Goal: Book appointment/travel/reservation

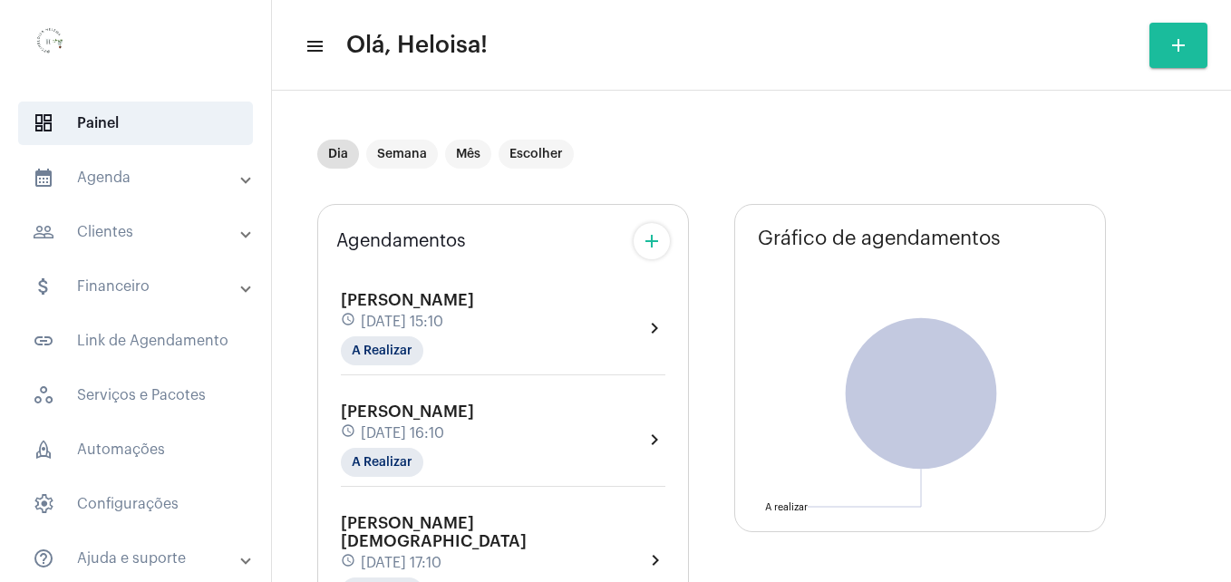
click at [100, 240] on mat-panel-title "people_outline Clientes" at bounding box center [137, 232] width 209 height 22
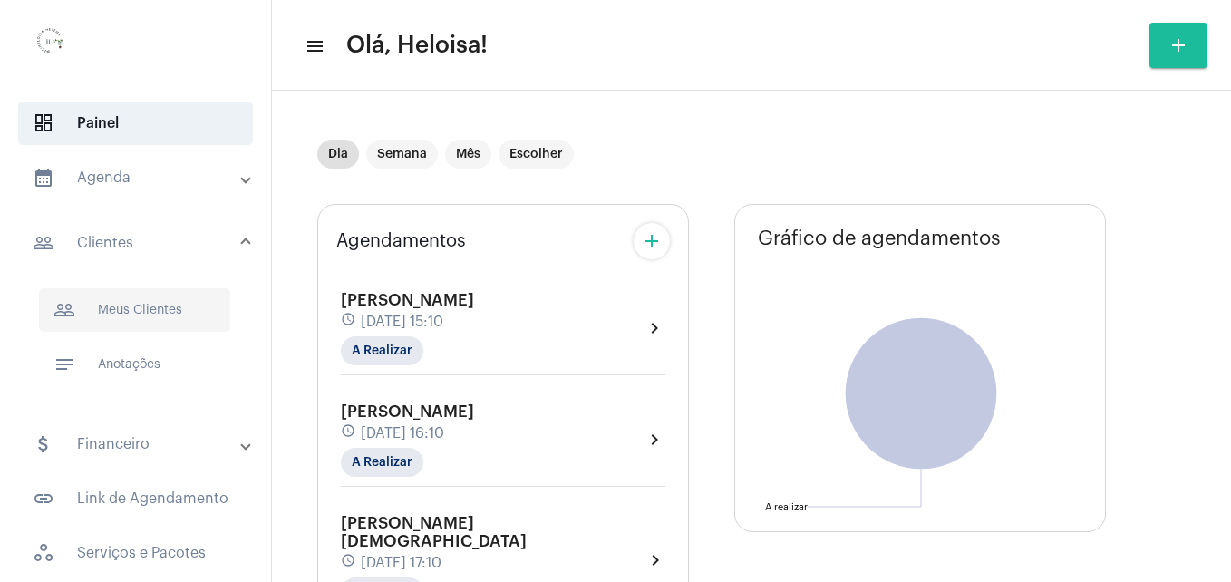
click at [129, 317] on span "people_outline Meus Clientes" at bounding box center [134, 310] width 191 height 44
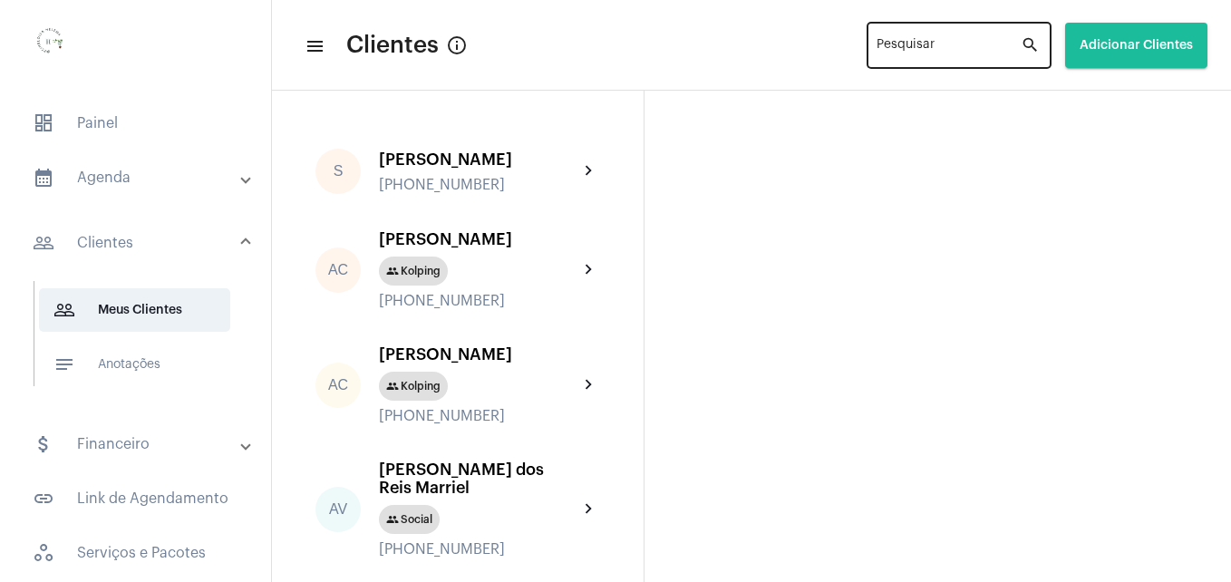
click at [946, 46] on input "Pesquisar" at bounding box center [948, 49] width 144 height 15
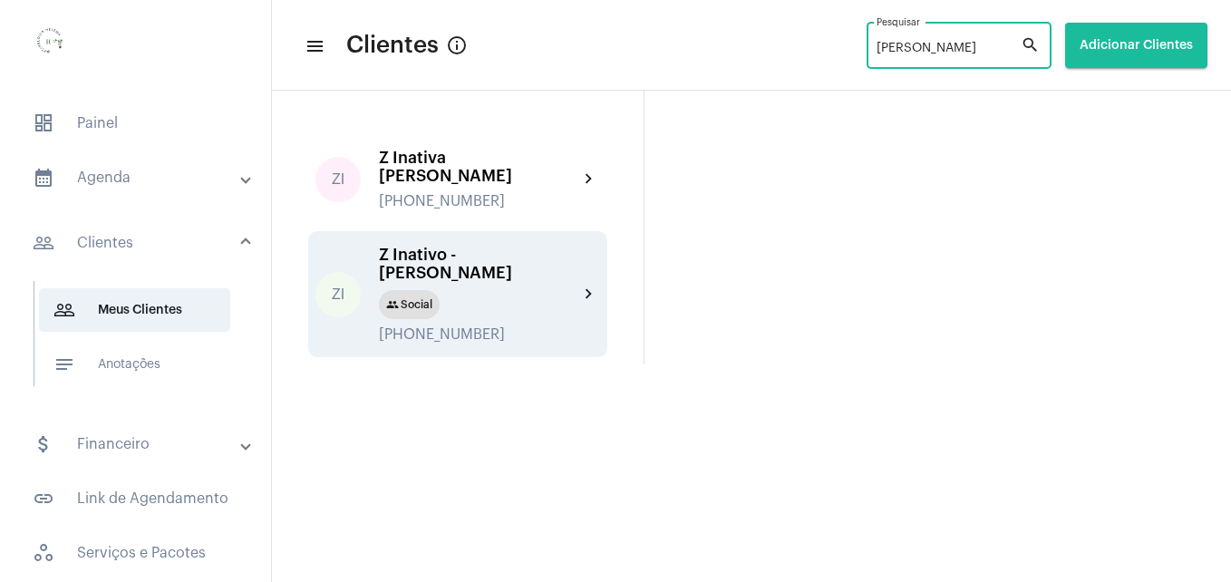
type input "Ana pau"
click at [436, 246] on div "Z Inativo - Ana Paula Barros Da Costa Pinto" at bounding box center [478, 264] width 199 height 36
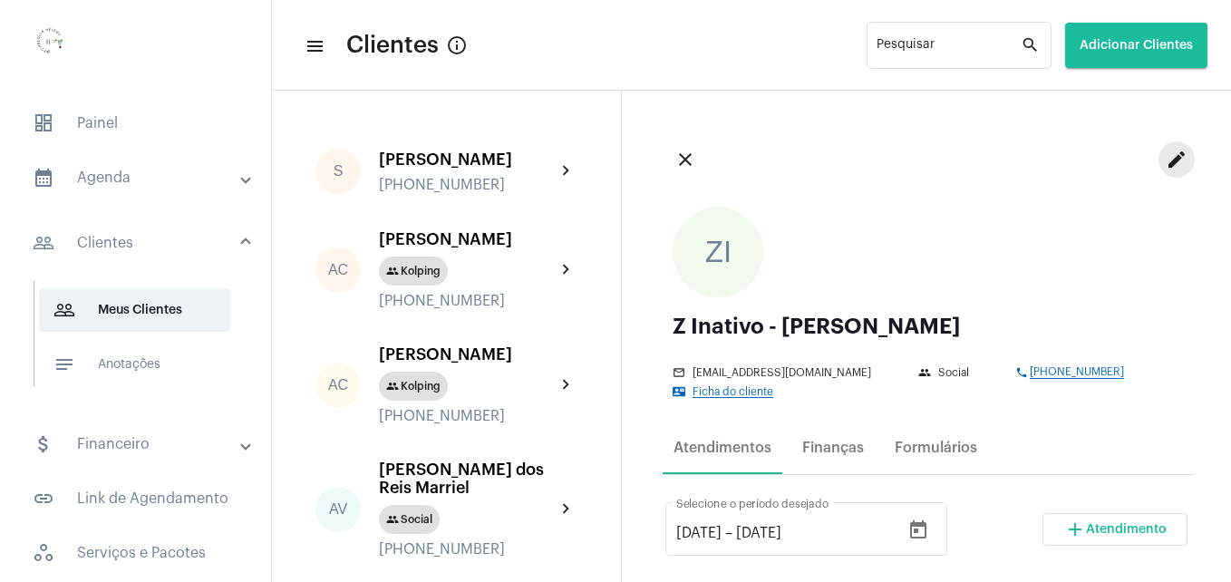
click at [1166, 159] on mat-icon "edit" at bounding box center [1177, 160] width 22 height 22
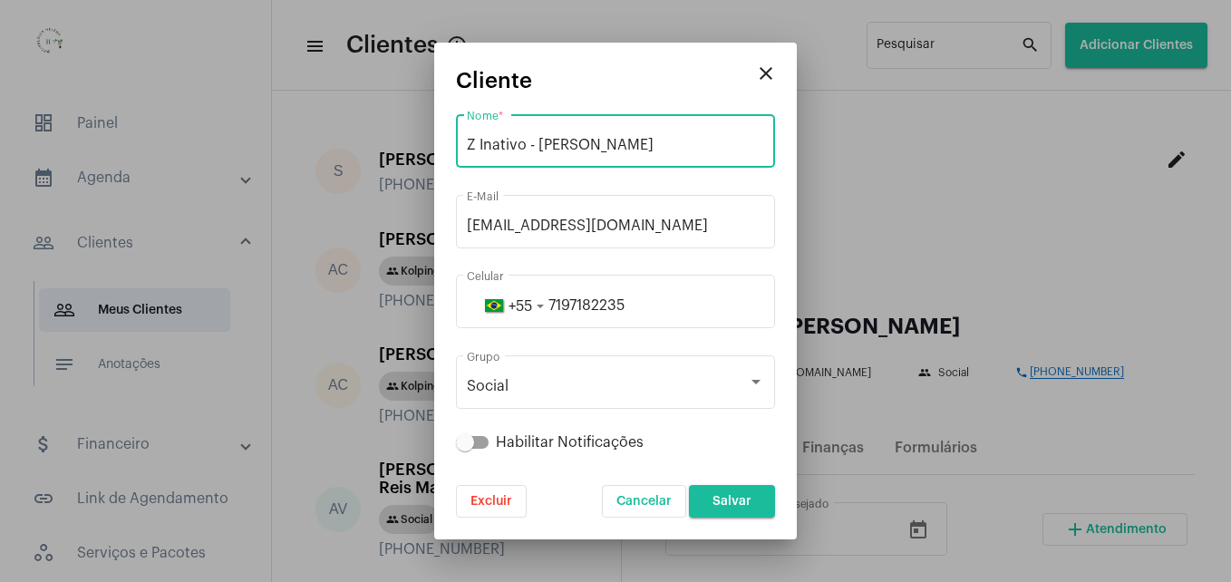
drag, startPoint x: 537, startPoint y: 142, endPoint x: 447, endPoint y: 146, distance: 90.7
click at [447, 146] on mat-dialog-container "close Cliente Z Inativo - Ana Paula Barros Da Costa Pinto Nome * ana.barroscp@g…" at bounding box center [615, 291] width 363 height 497
type input "[PERSON_NAME]"
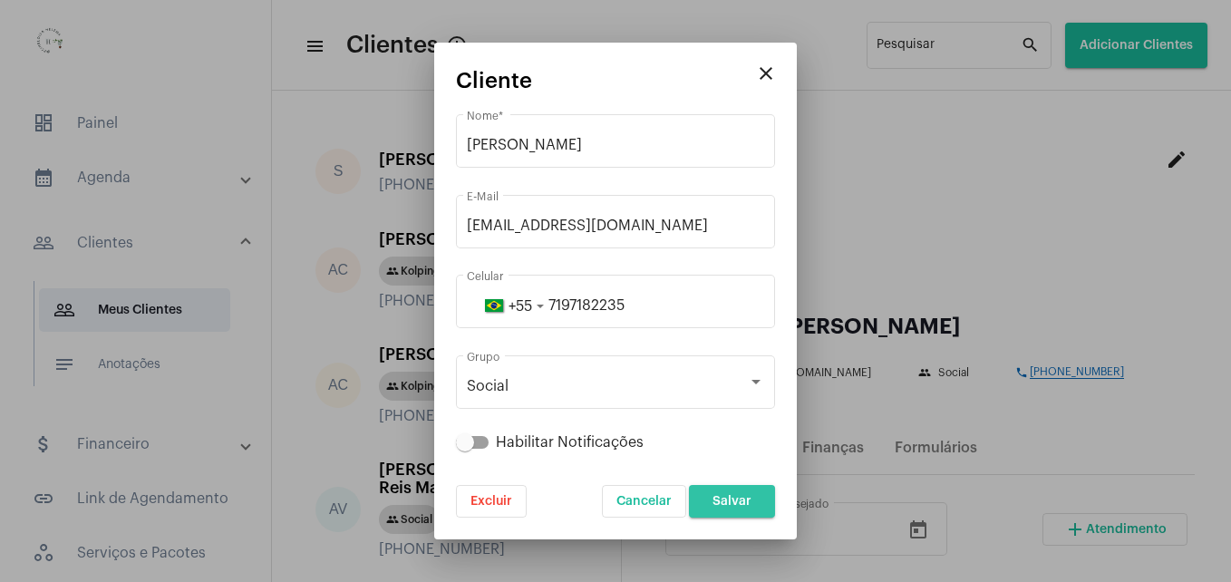
click at [745, 500] on span "Salvar" at bounding box center [731, 501] width 39 height 13
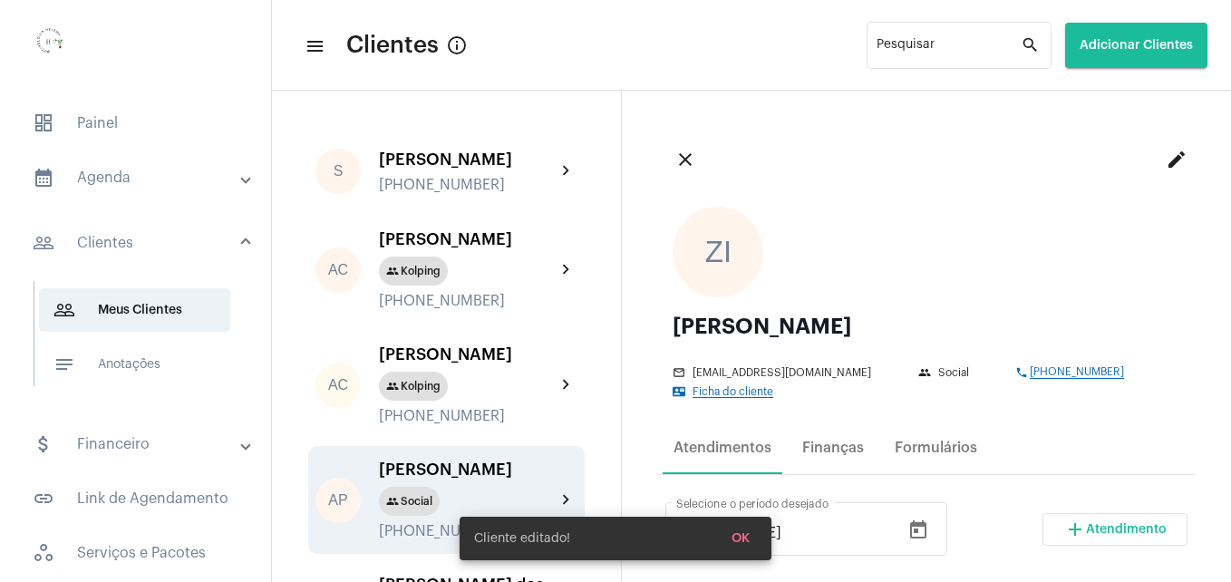
click at [115, 169] on mat-panel-title "calendar_month_outlined Agenda" at bounding box center [137, 178] width 209 height 22
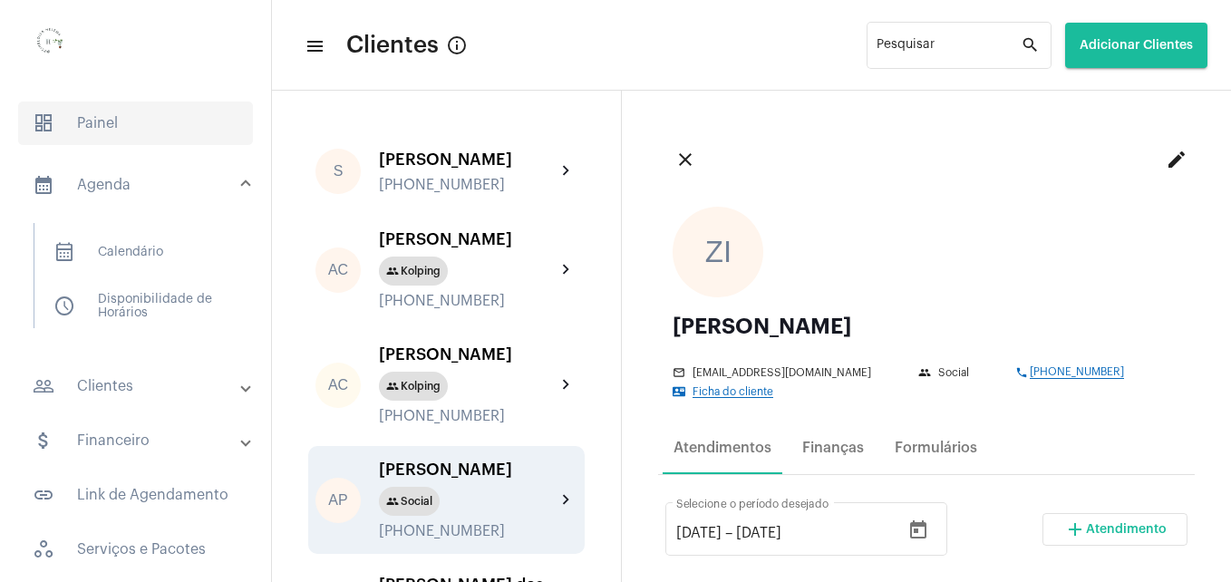
click at [105, 113] on span "dashboard Painel" at bounding box center [135, 124] width 235 height 44
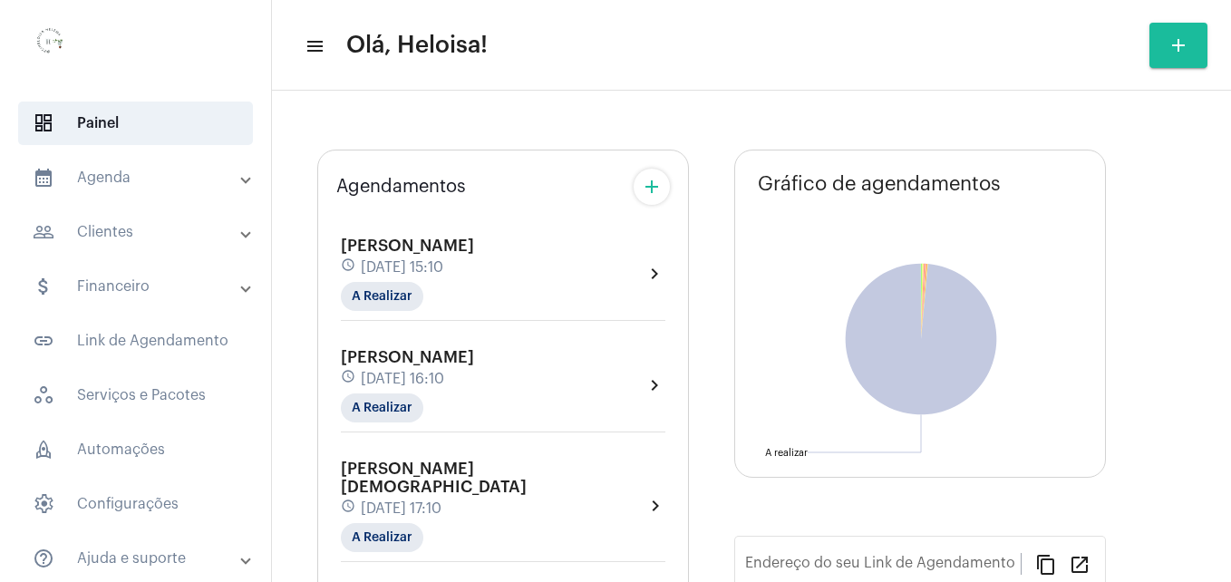
type input "[URL][DOMAIN_NAME]"
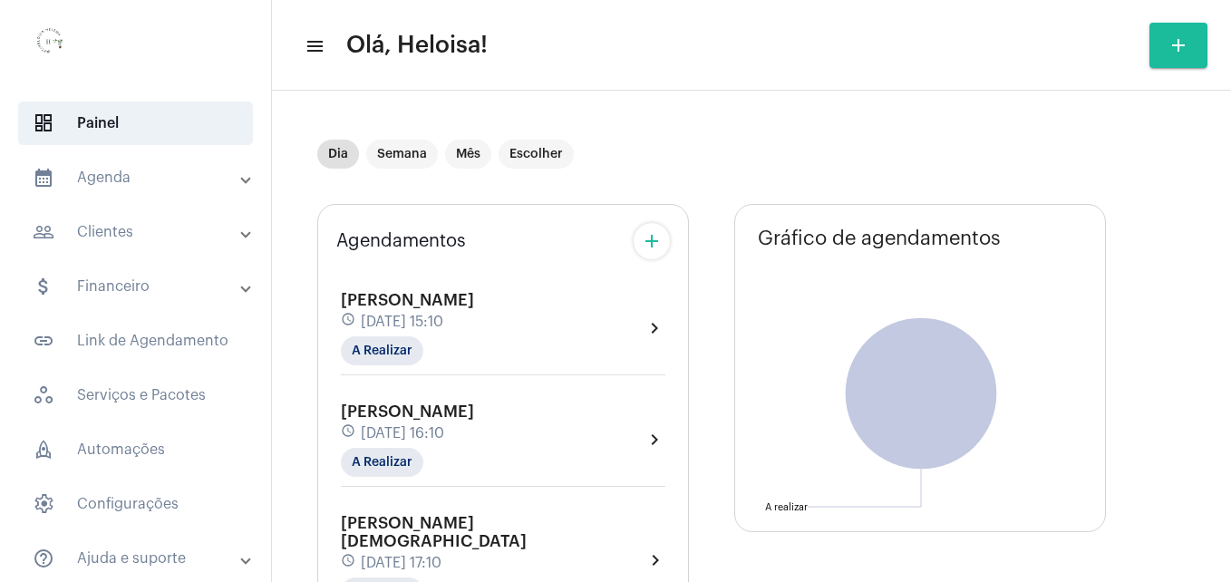
click at [649, 183] on div "Dia Semana Mês Escolher" at bounding box center [709, 154] width 784 height 91
click at [648, 252] on mat-icon "add" at bounding box center [652, 241] width 22 height 22
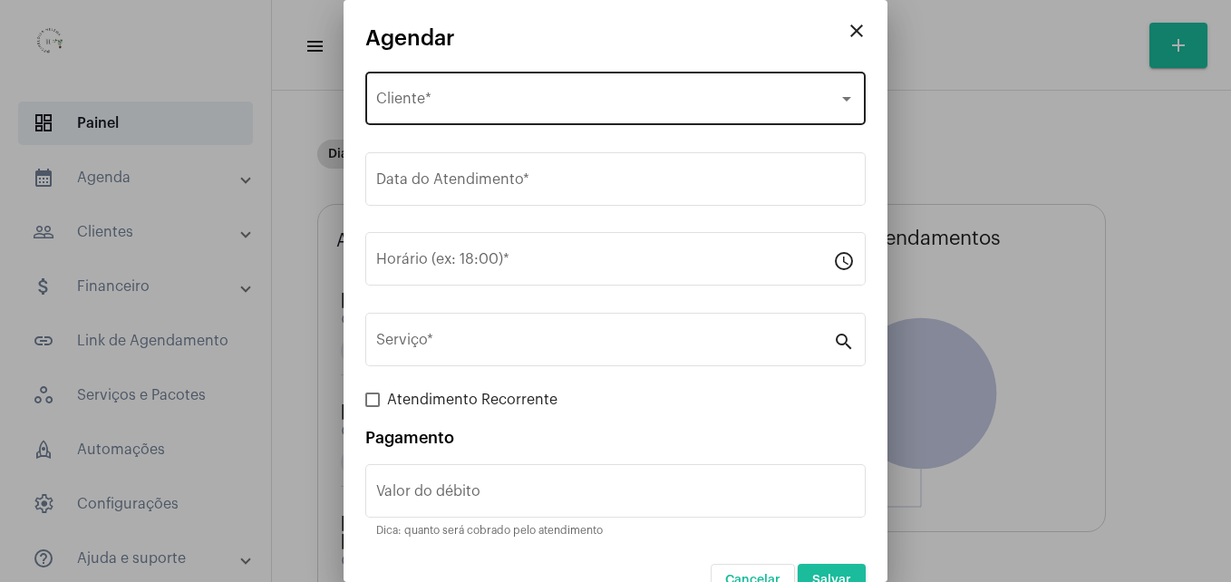
click at [540, 94] on div "Selecione o Cliente" at bounding box center [607, 102] width 462 height 16
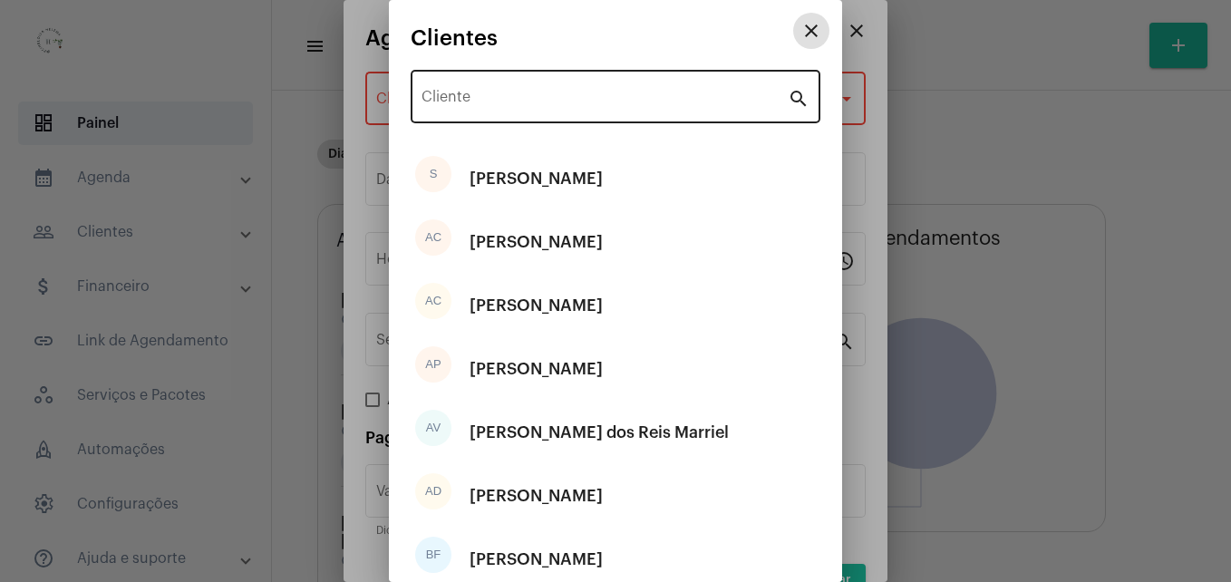
click at [546, 96] on input "Cliente" at bounding box center [604, 100] width 366 height 16
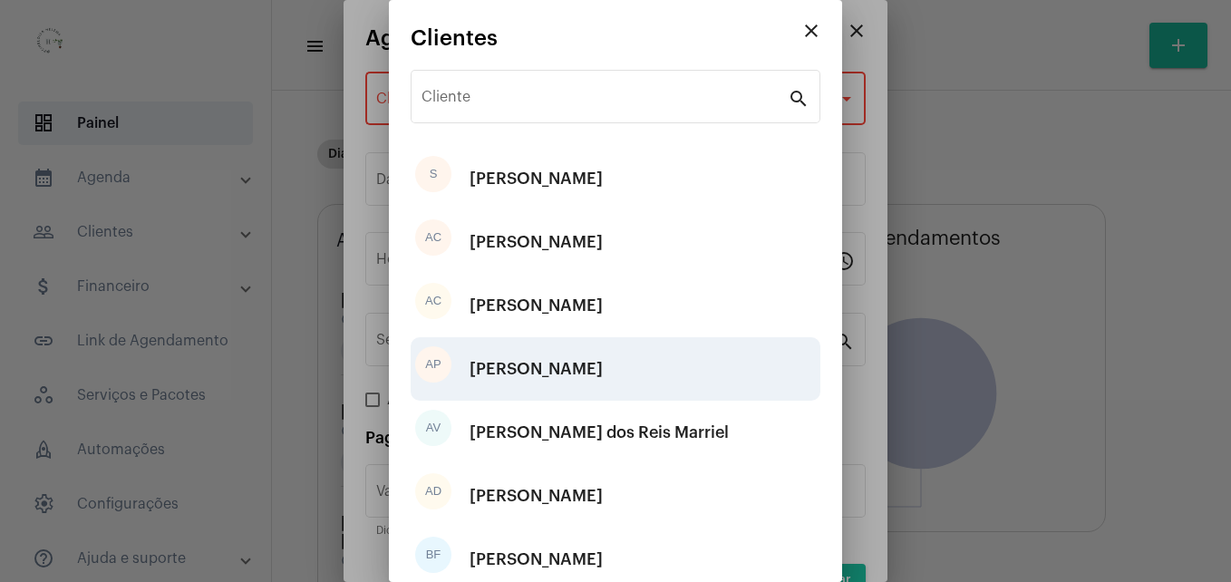
click at [589, 371] on div "[PERSON_NAME]" at bounding box center [535, 369] width 133 height 54
type input "R$ 50"
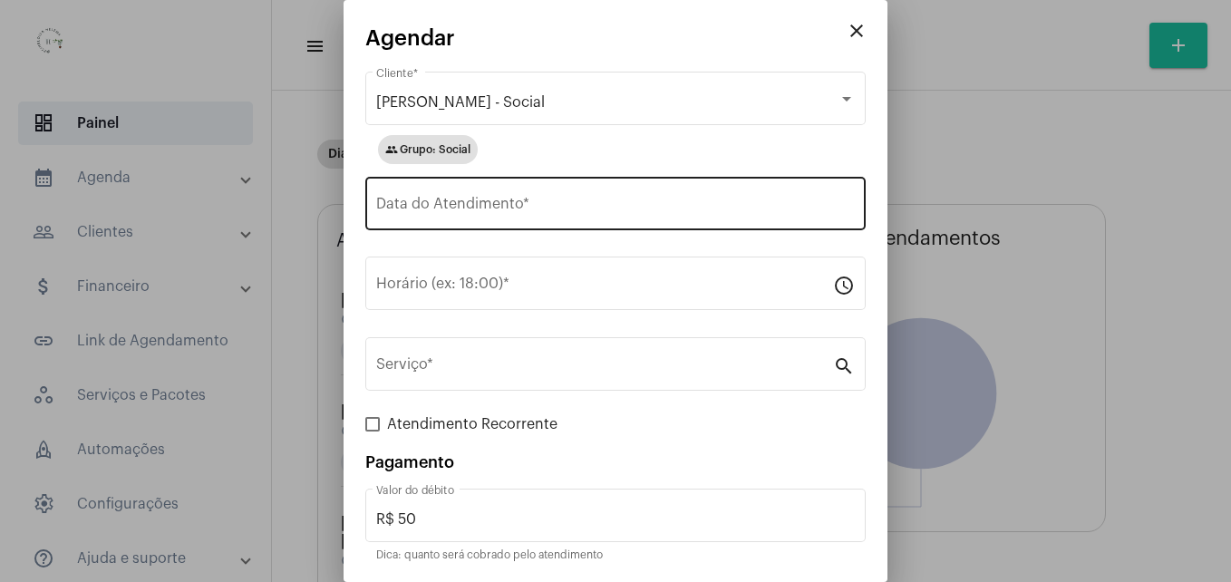
click at [547, 217] on div "Data do Atendimento *" at bounding box center [615, 201] width 479 height 57
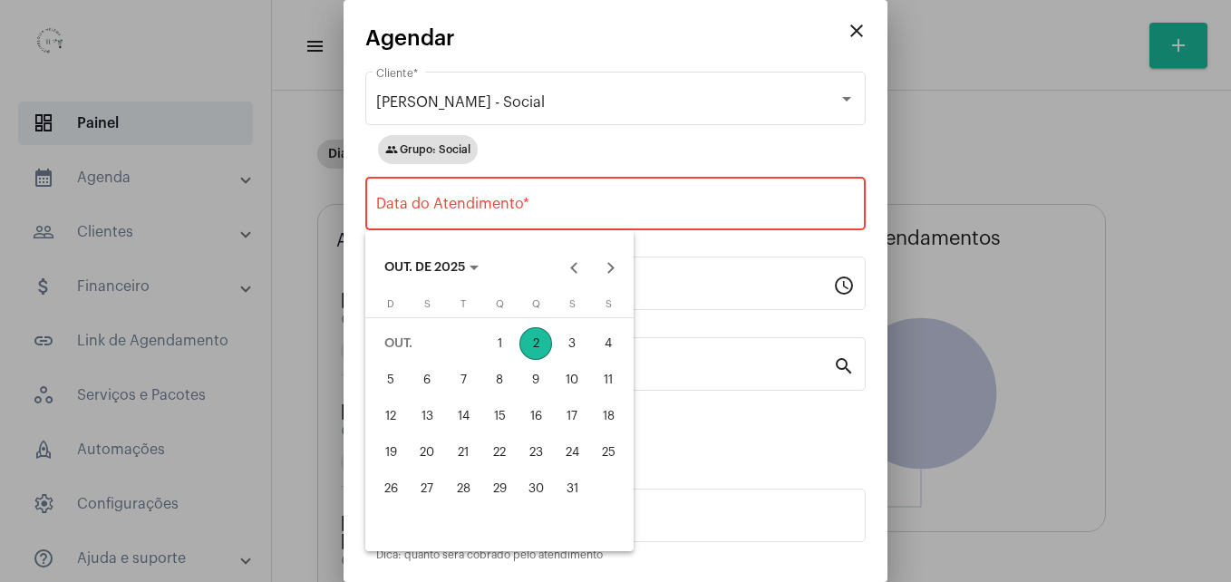
click at [537, 344] on div "2" at bounding box center [535, 343] width 33 height 33
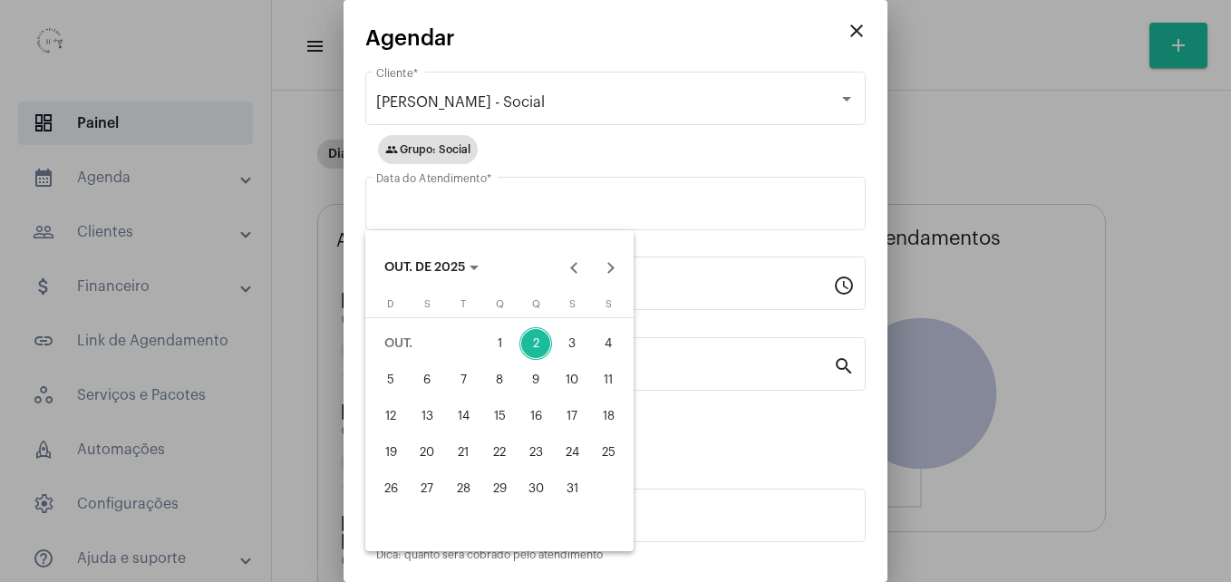
type input "02/10/2025"
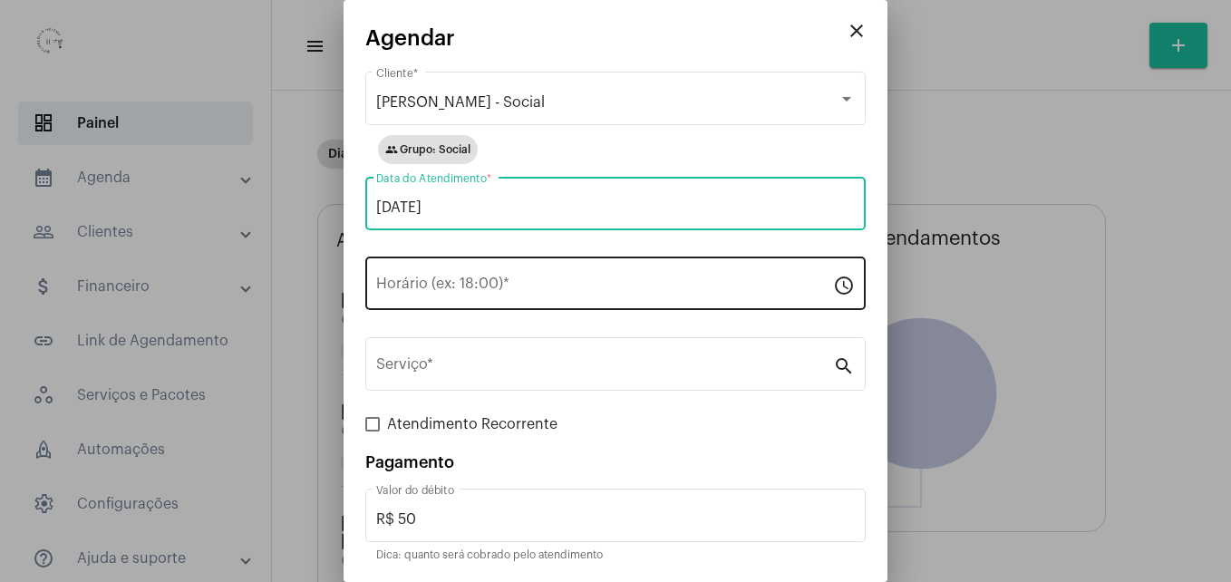
click at [499, 293] on input "Horário (ex: 18:00) *" at bounding box center [604, 287] width 457 height 16
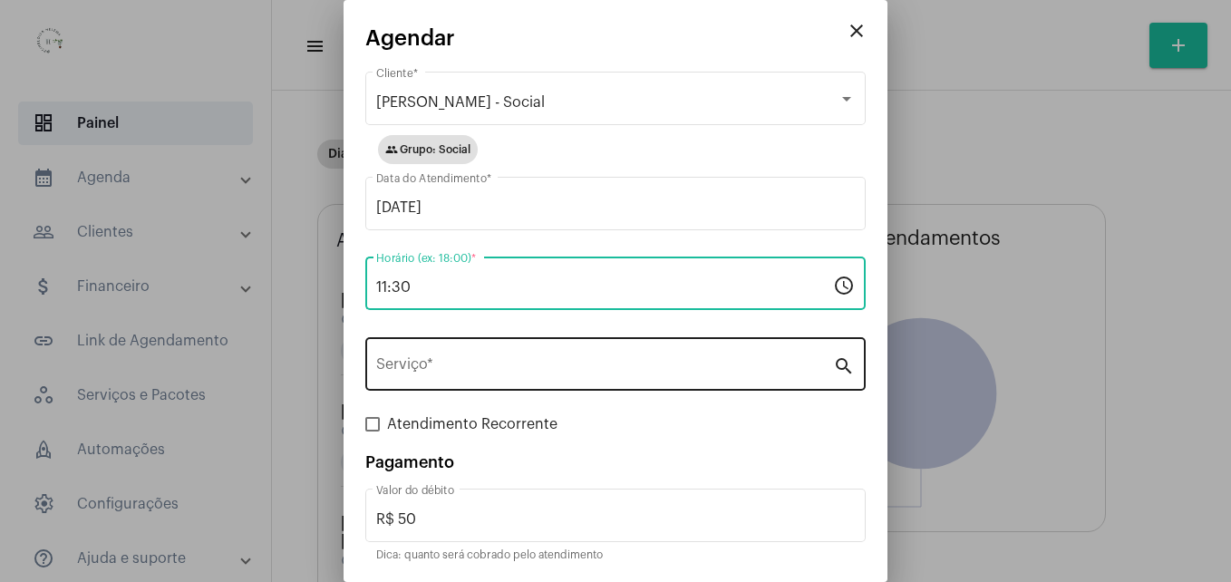
type input "11:30"
click at [530, 367] on input "Serviço *" at bounding box center [604, 368] width 457 height 16
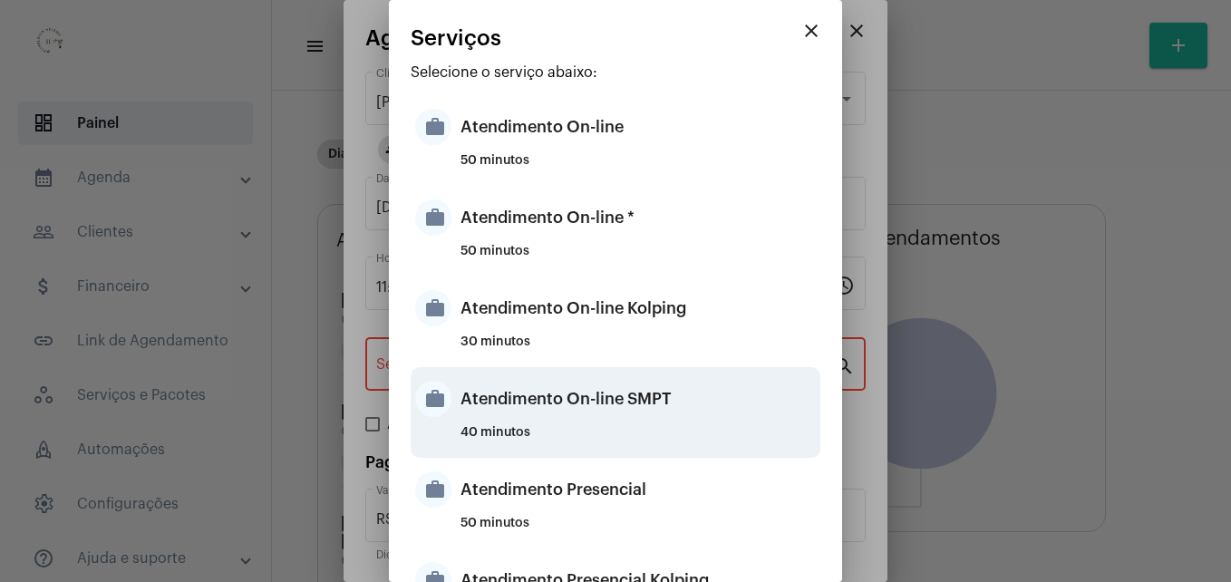
click at [542, 405] on div "Atendimento On-line SMPT" at bounding box center [637, 399] width 355 height 54
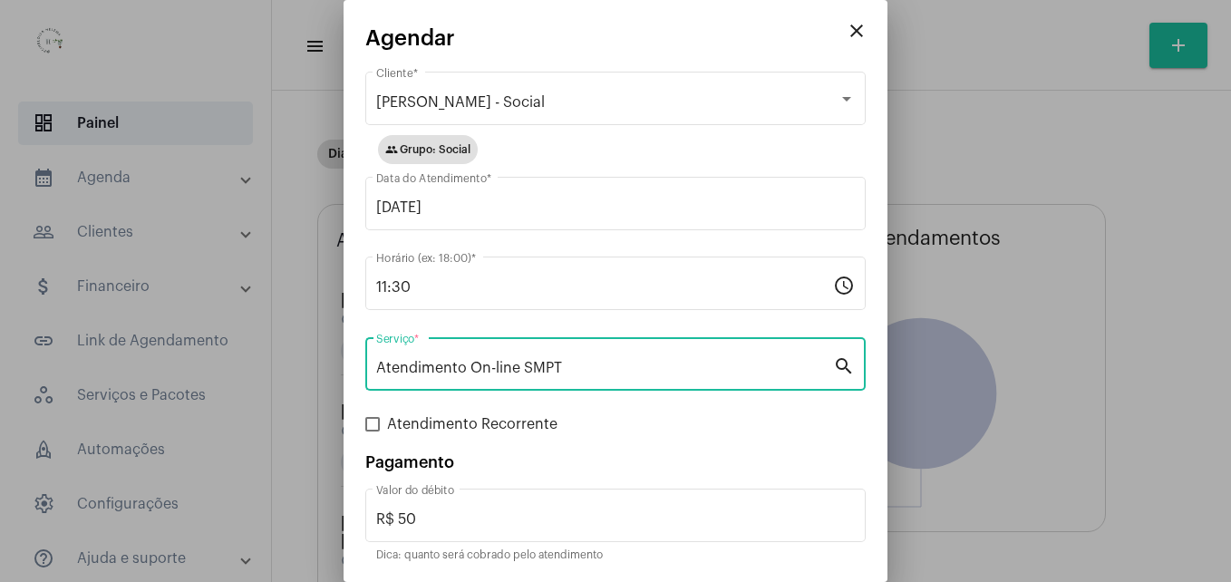
click at [605, 368] on input "Atendimento On-line SMPT" at bounding box center [604, 368] width 457 height 16
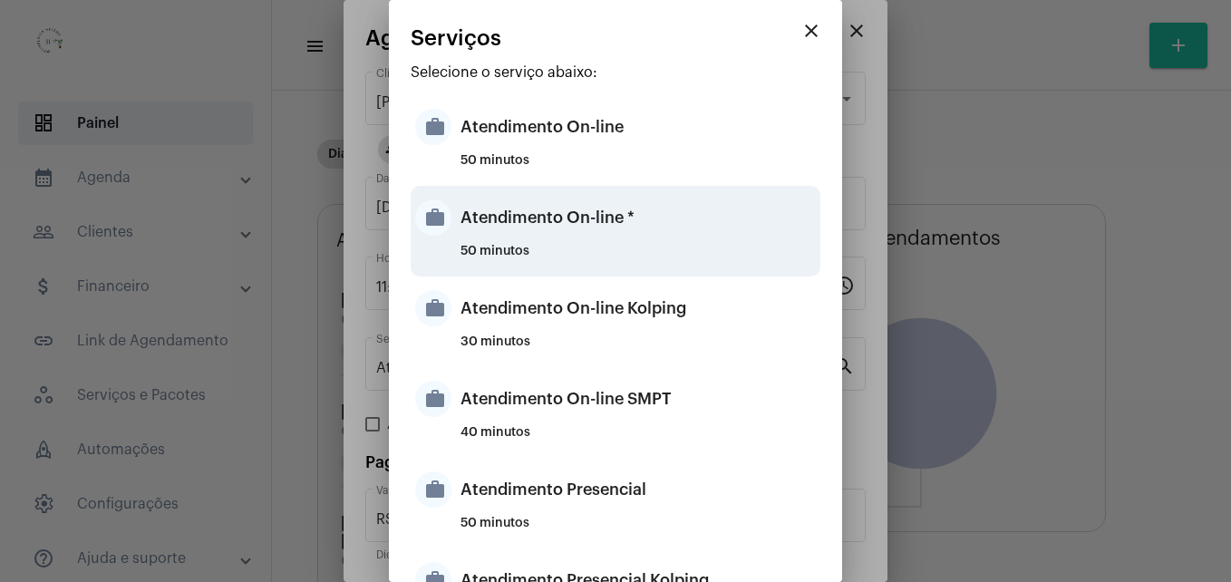
click at [499, 228] on div "Atendimento On-line *" at bounding box center [637, 217] width 355 height 54
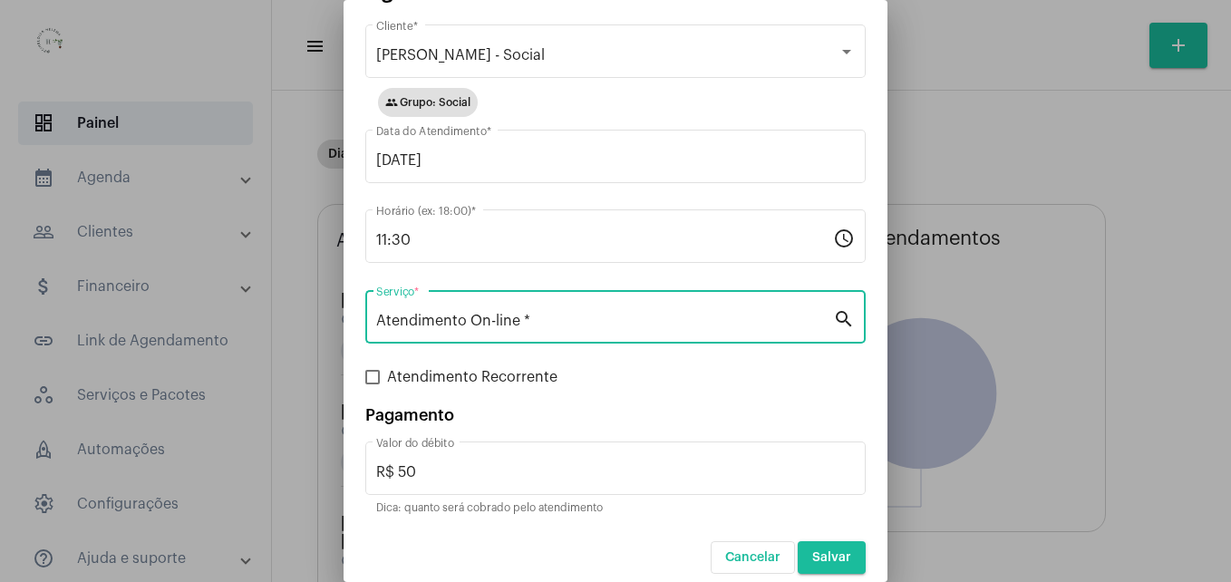
scroll to position [61, 0]
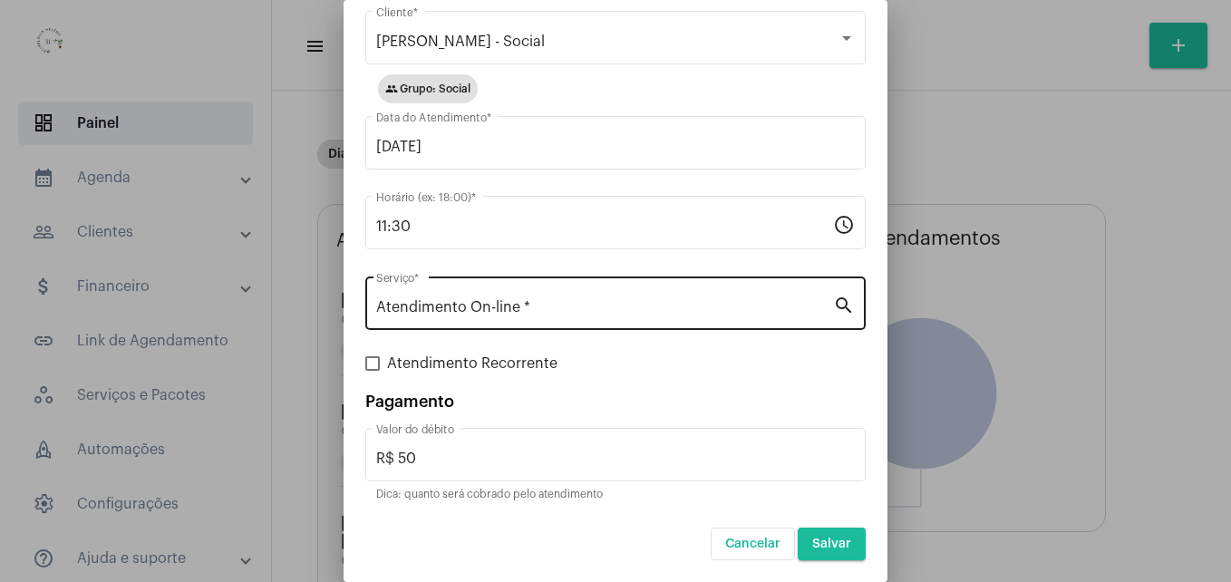
drag, startPoint x: 827, startPoint y: 547, endPoint x: 641, endPoint y: 303, distance: 307.3
click at [641, 303] on form "Ana Paula Barros Da Costa Pinto - Social Cliente * group Grupo: Social 02/10/20…" at bounding box center [615, 283] width 500 height 553
click at [640, 302] on input "Atendimento On-line *" at bounding box center [604, 307] width 457 height 16
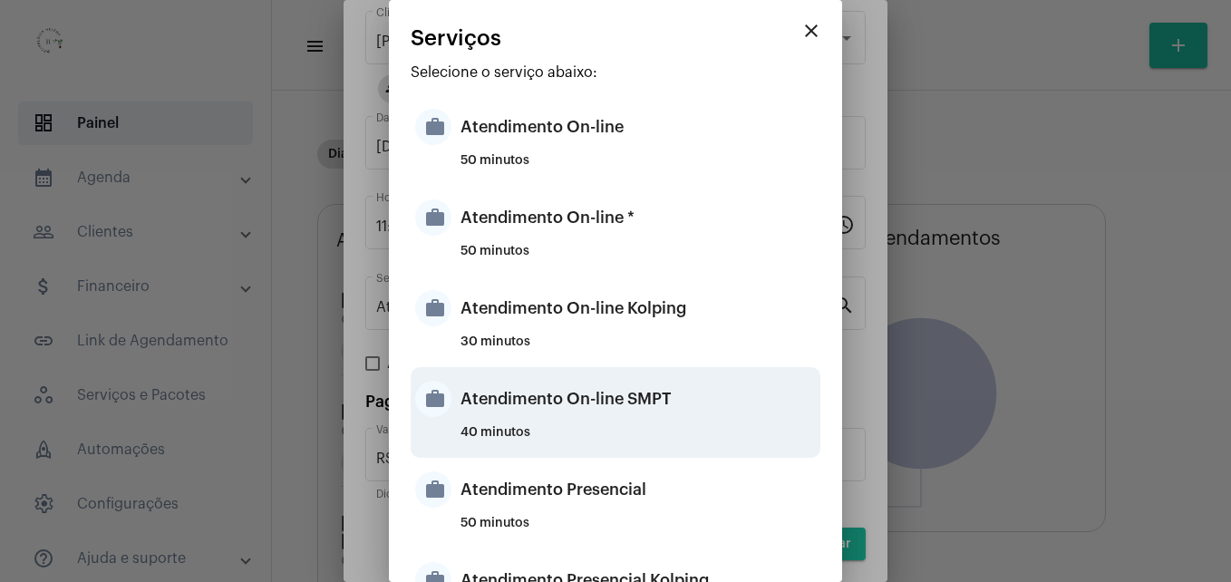
click at [609, 402] on div "Atendimento On-line SMPT" at bounding box center [637, 399] width 355 height 54
type input "Atendimento On-line SMPT"
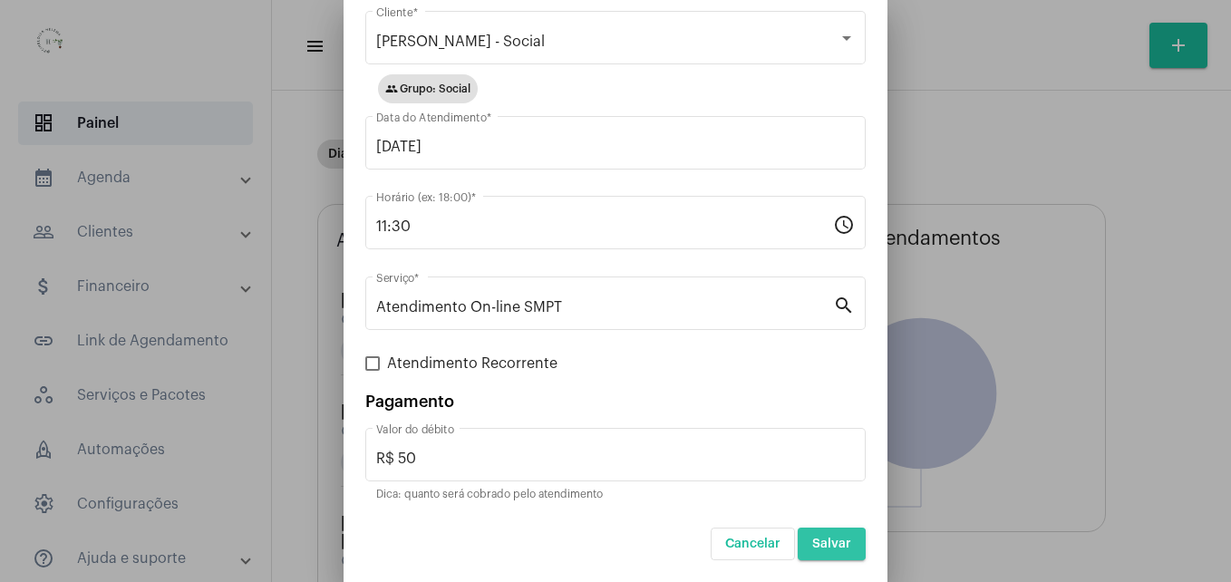
click at [814, 544] on span "Salvar" at bounding box center [831, 543] width 39 height 13
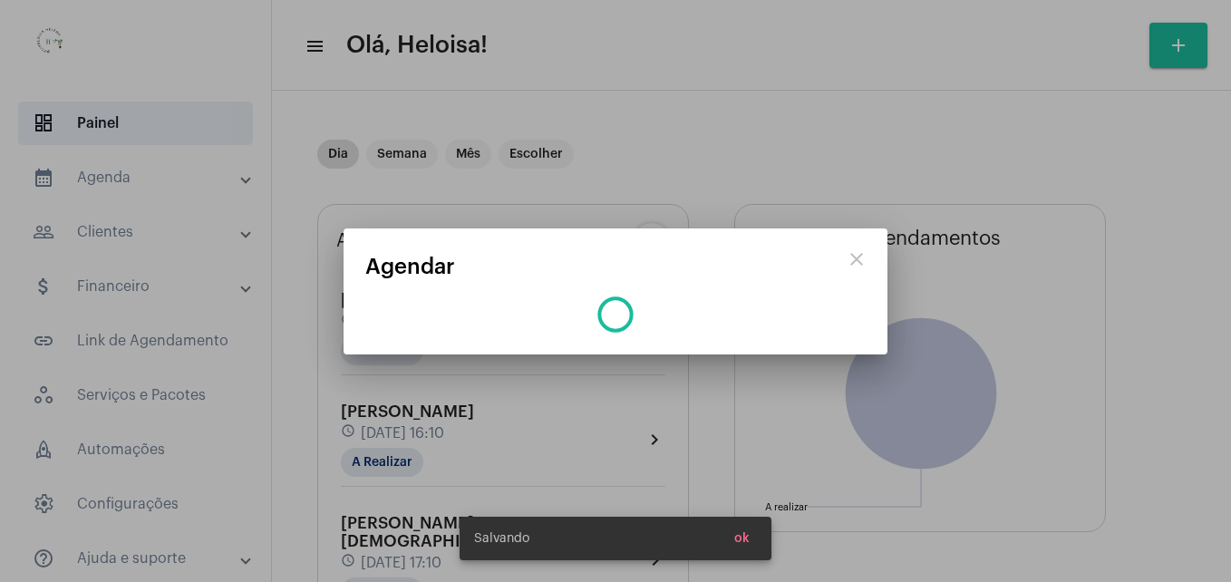
scroll to position [0, 0]
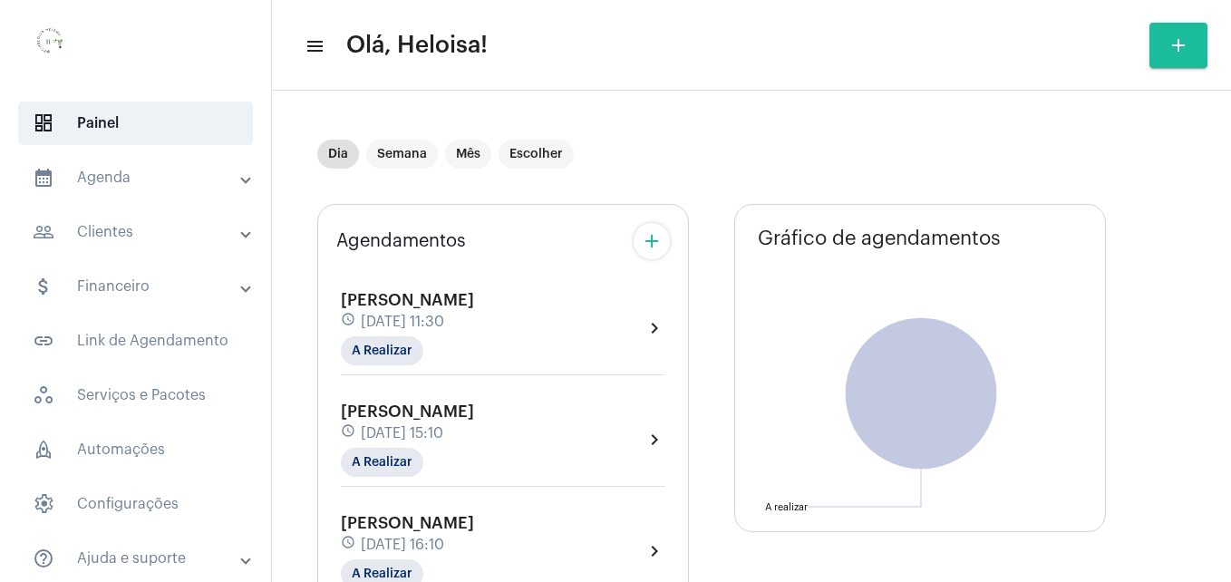
click at [444, 318] on span "[DATE] 11:30" at bounding box center [402, 322] width 83 height 16
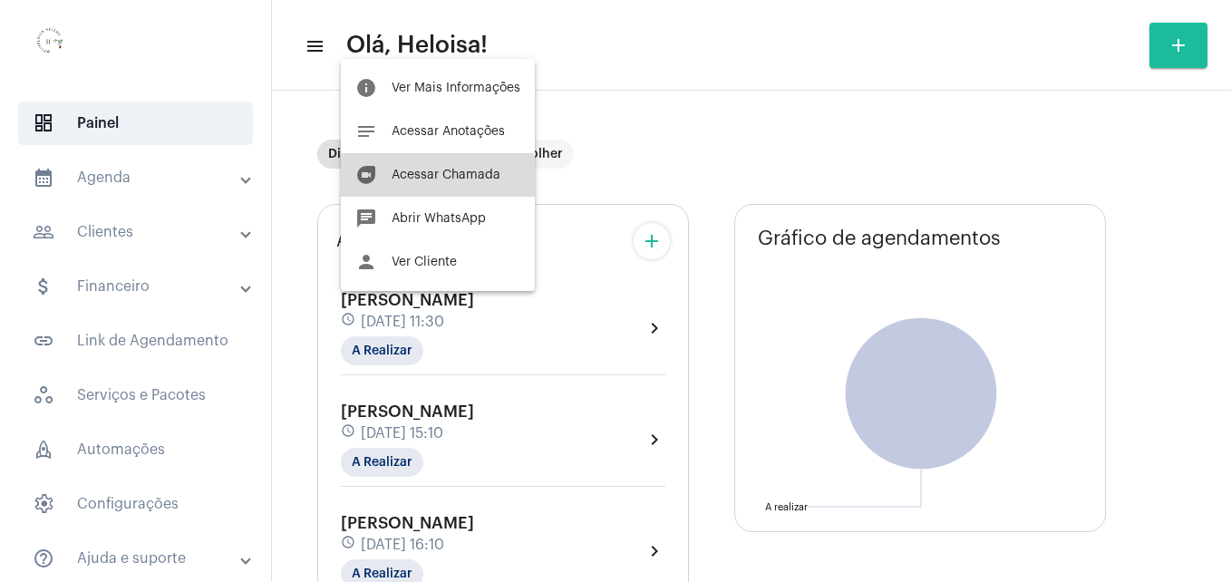
click at [433, 178] on span "Acessar Chamada" at bounding box center [446, 175] width 109 height 13
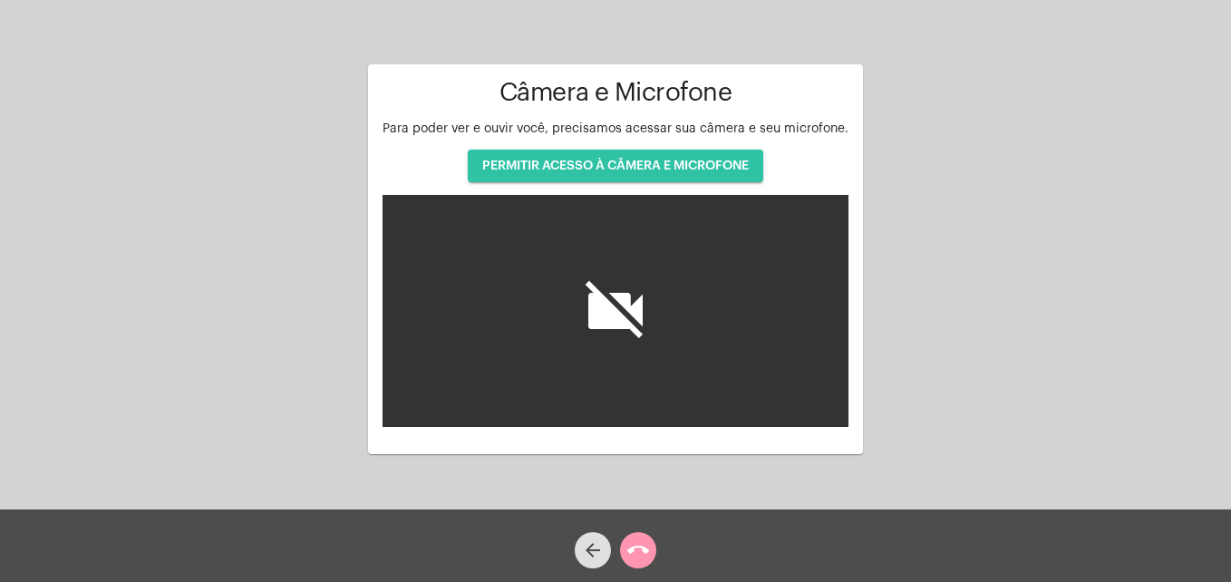
click at [525, 152] on button "PERMITIR ACESSO À CÂMERA E MICROFONE" at bounding box center [615, 166] width 295 height 33
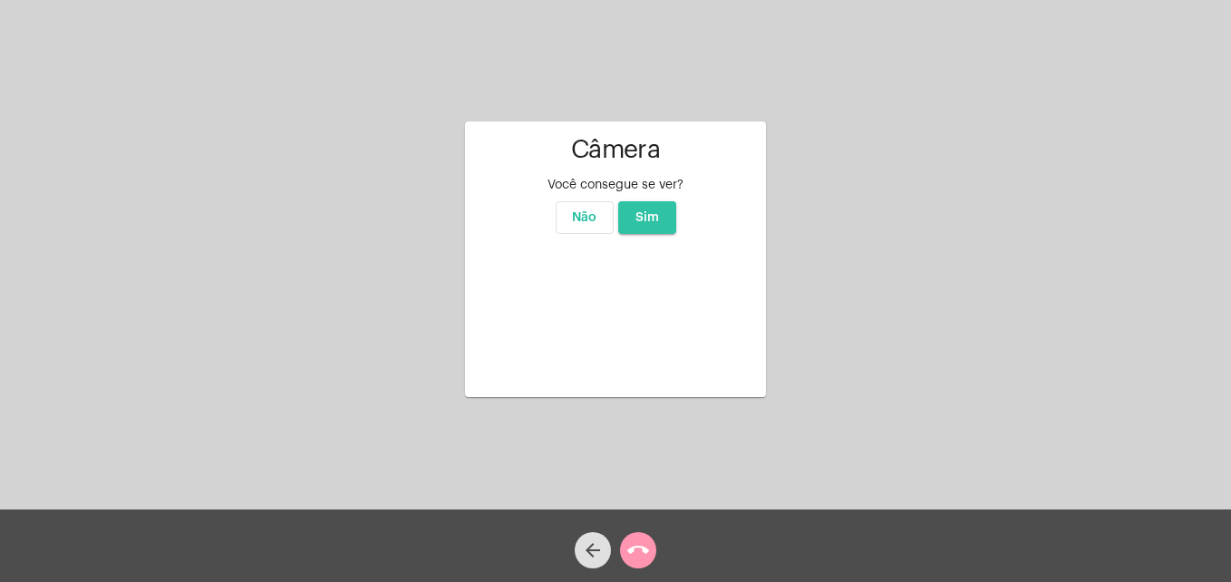
click at [647, 201] on button "Sim" at bounding box center [647, 217] width 58 height 33
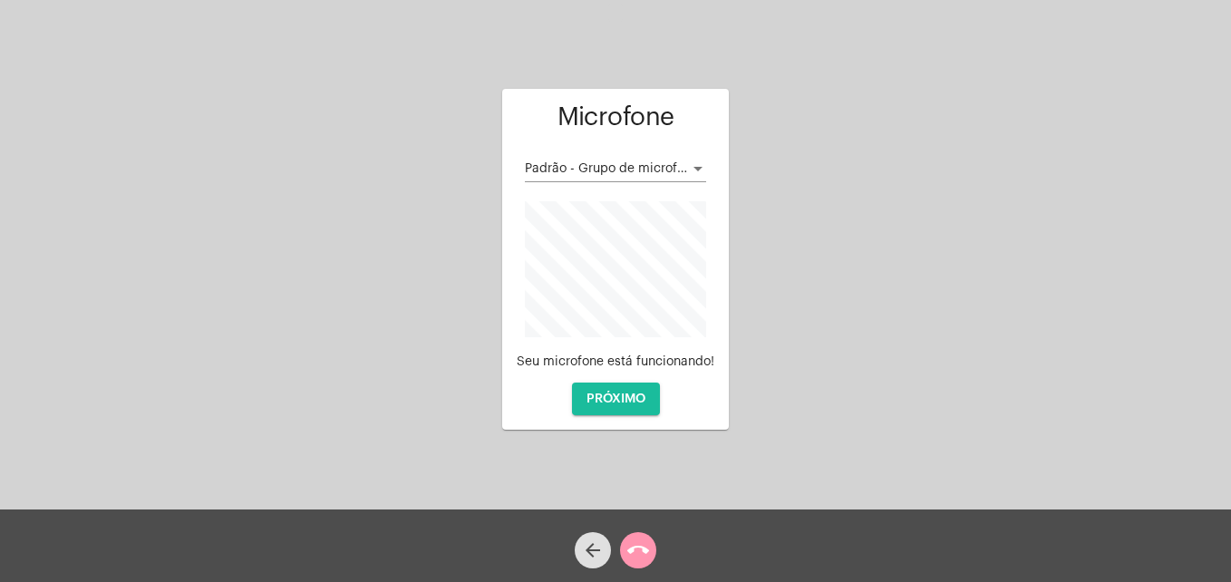
click at [621, 409] on button "PRÓXIMO" at bounding box center [616, 398] width 88 height 33
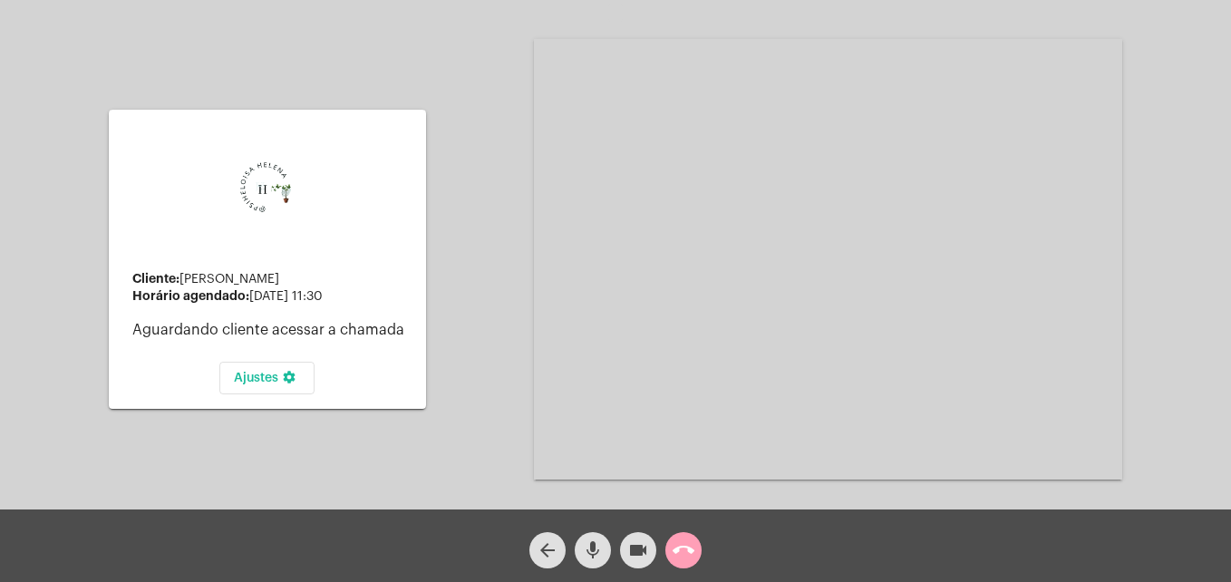
click at [681, 556] on mat-icon "call_end" at bounding box center [684, 550] width 22 height 22
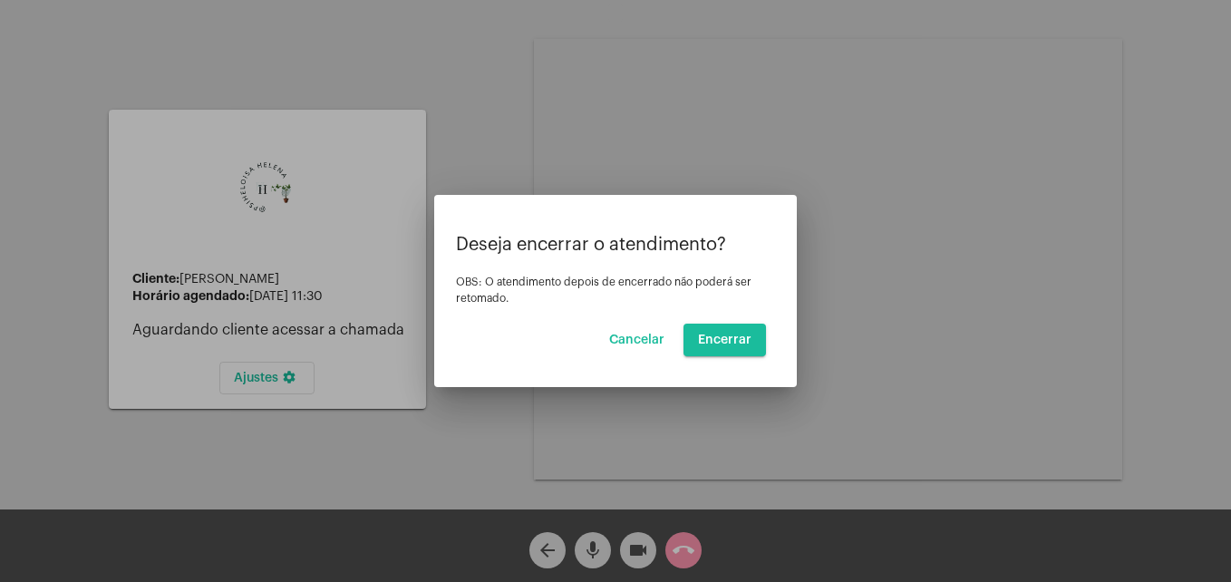
click at [621, 344] on span "Cancelar" at bounding box center [636, 340] width 55 height 13
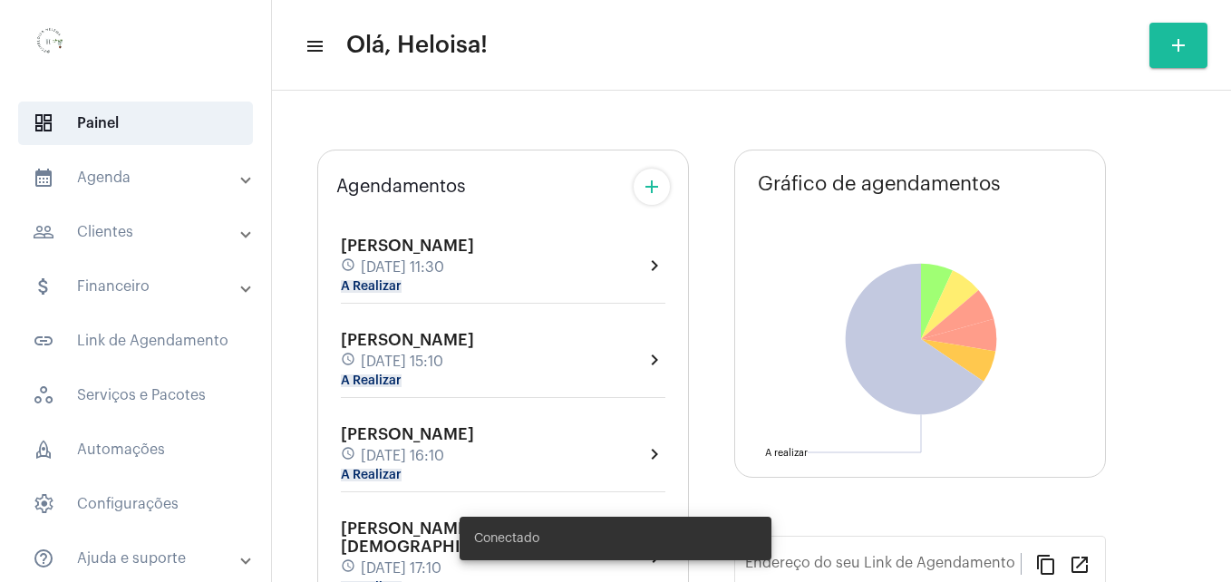
type input "[URL][DOMAIN_NAME]"
